Goal: Information Seeking & Learning: Learn about a topic

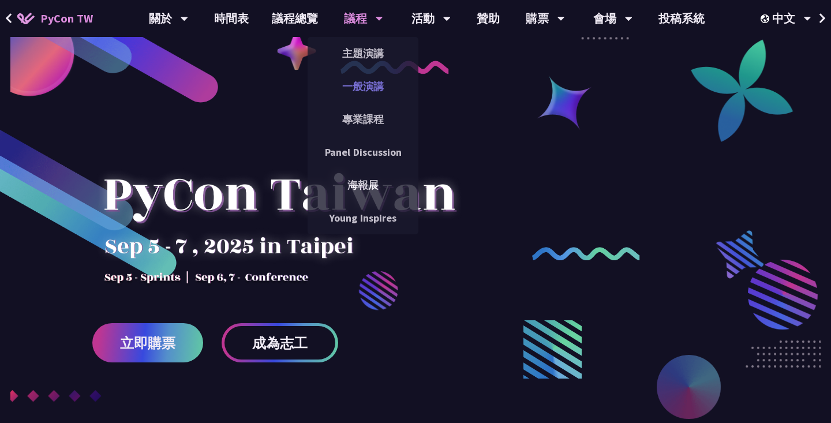
click at [360, 83] on link "一般演講" at bounding box center [363, 86] width 111 height 27
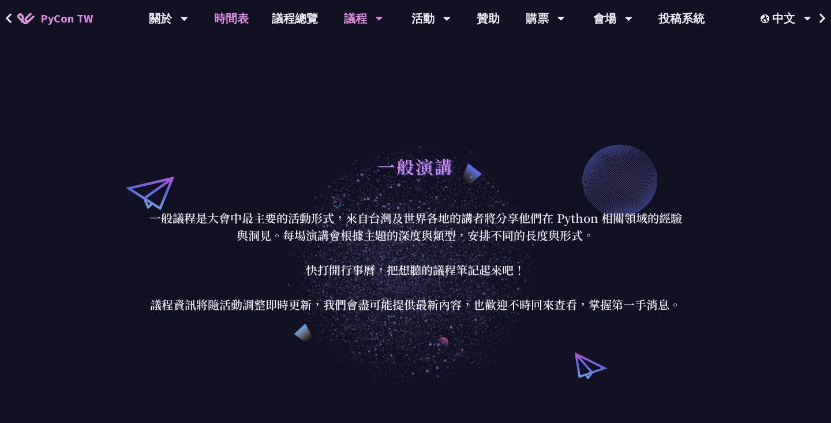
click at [232, 12] on link "時間表" at bounding box center [232, 18] width 58 height 37
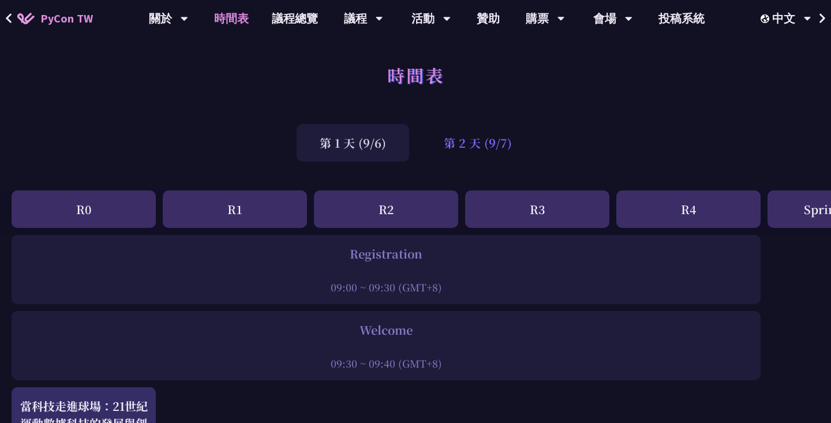
click at [479, 145] on div "第 2 天 (9/7)" at bounding box center [478, 143] width 114 height 38
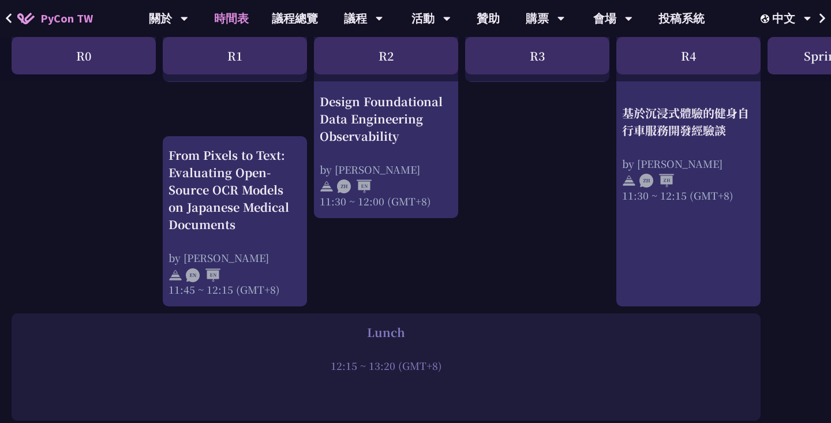
scroll to position [650, 0]
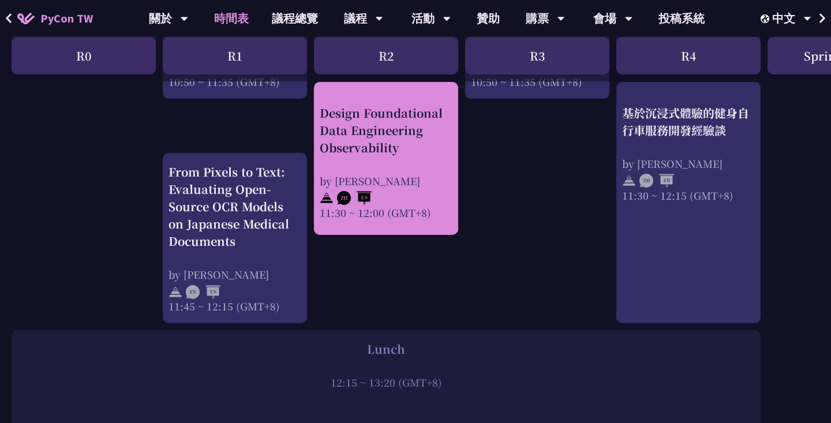
click at [421, 178] on div "by [PERSON_NAME]" at bounding box center [386, 180] width 133 height 14
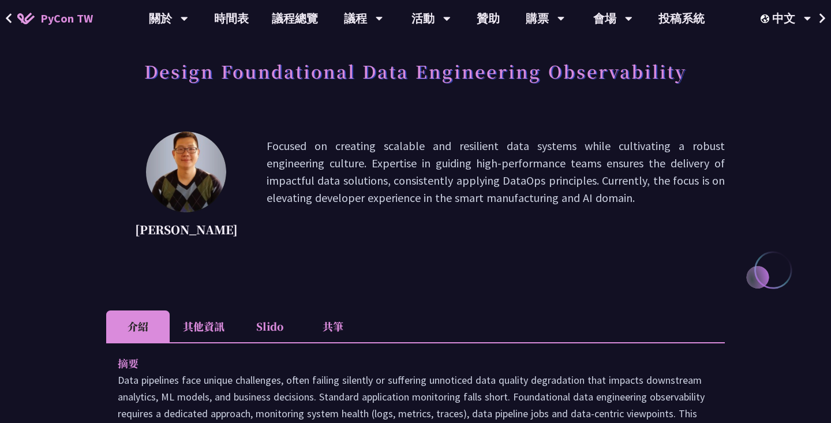
scroll to position [162, 0]
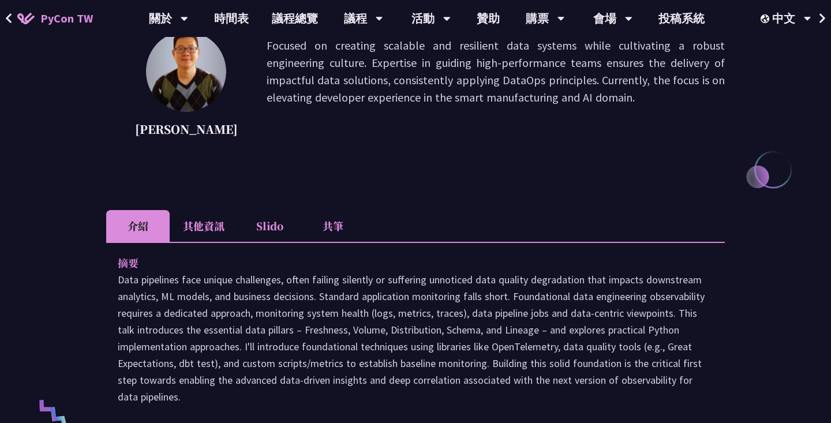
click at [337, 227] on li "共筆" at bounding box center [333, 226] width 64 height 32
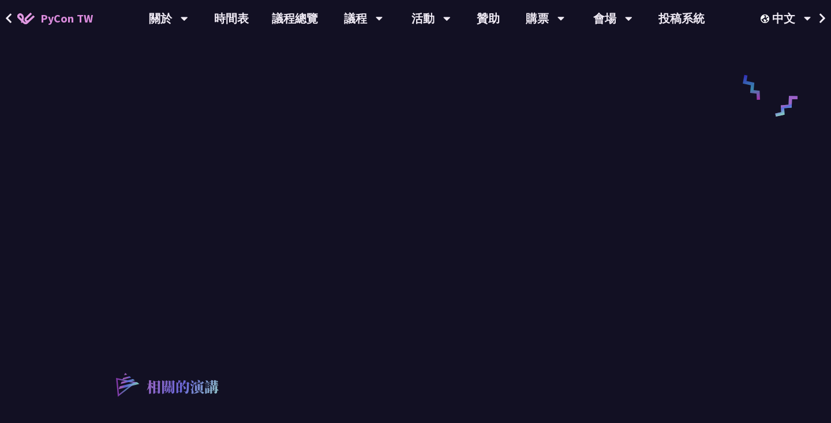
scroll to position [577, 0]
